Goal: Contribute content

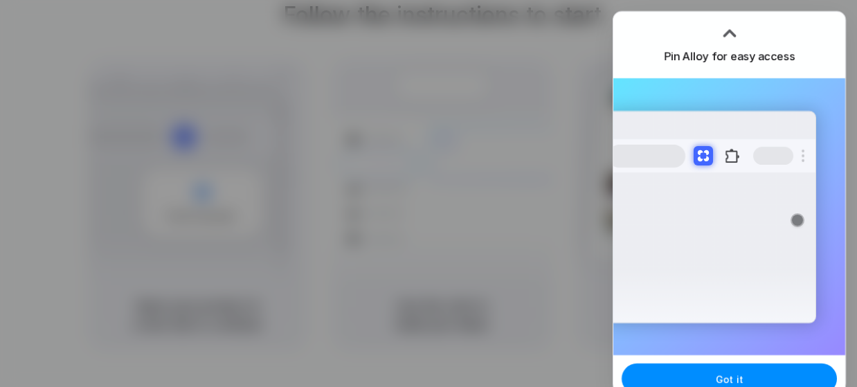
click at [559, 44] on div at bounding box center [428, 193] width 857 height 387
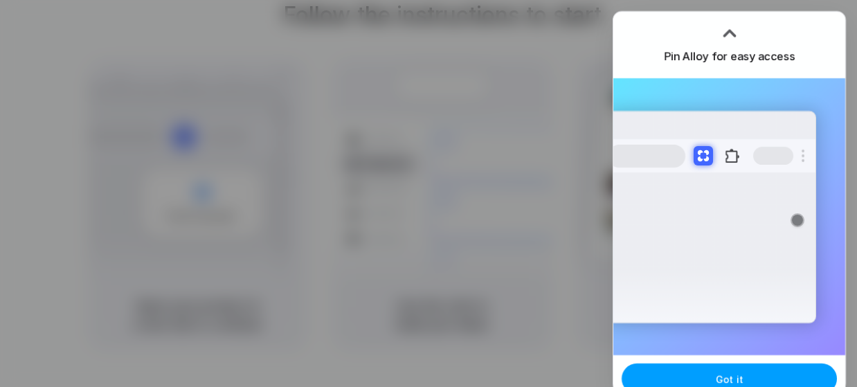
click at [730, 379] on span "Got it" at bounding box center [730, 379] width 28 height 15
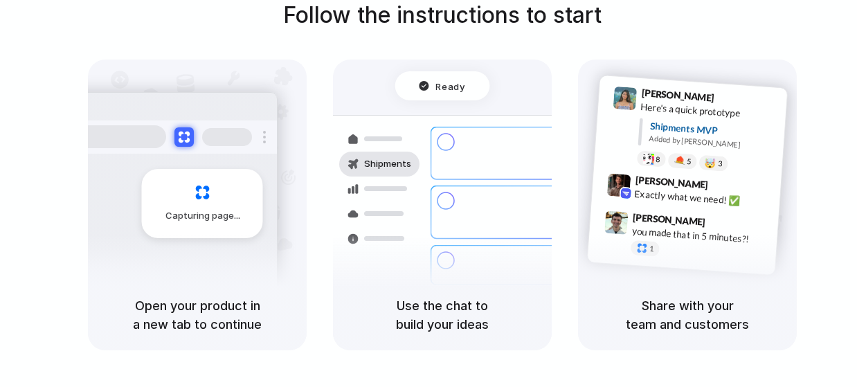
click at [680, 37] on div "Follow the instructions to start Capturing page Open your product in a new tab …" at bounding box center [442, 175] width 857 height 352
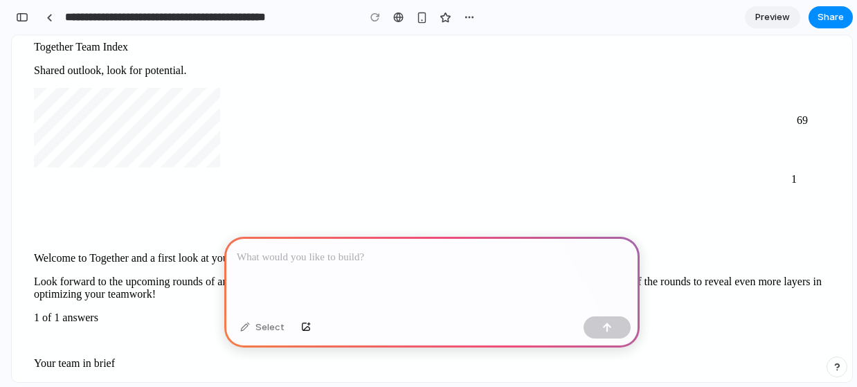
scroll to position [406, 0]
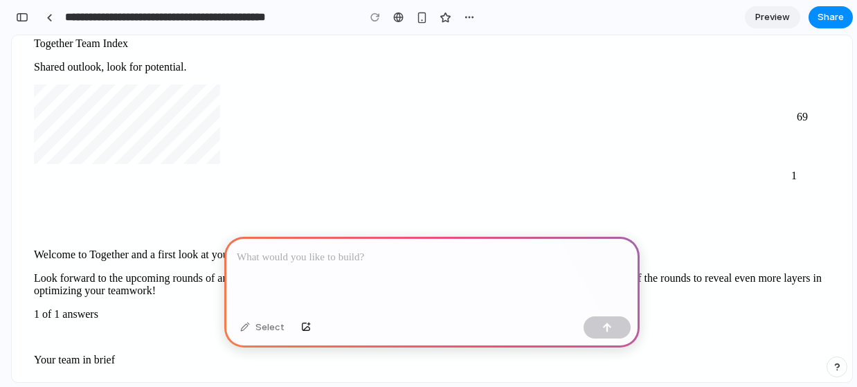
click at [296, 258] on p at bounding box center [432, 257] width 391 height 17
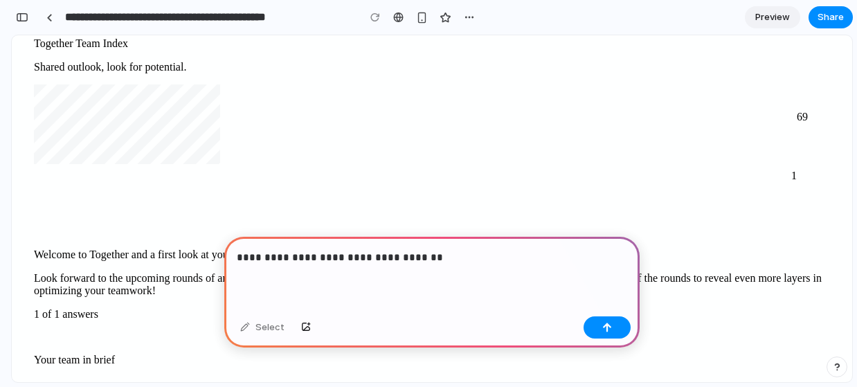
click at [273, 258] on p "**********" at bounding box center [432, 257] width 391 height 17
click at [601, 330] on button "button" at bounding box center [607, 327] width 47 height 22
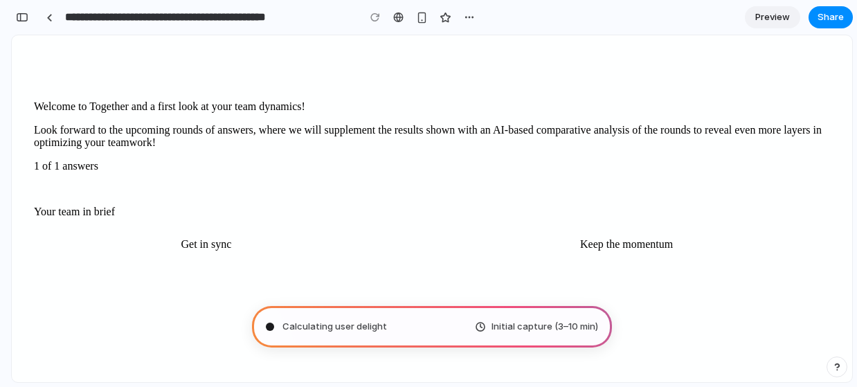
scroll to position [557, 0]
